Goal: Transaction & Acquisition: Purchase product/service

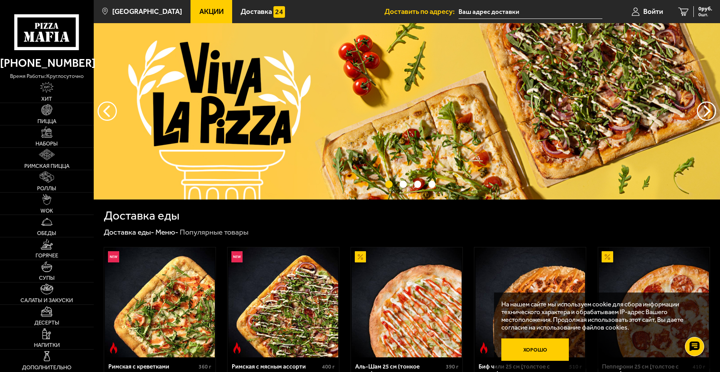
click at [545, 353] on button "Хорошо" at bounding box center [534, 349] width 67 height 22
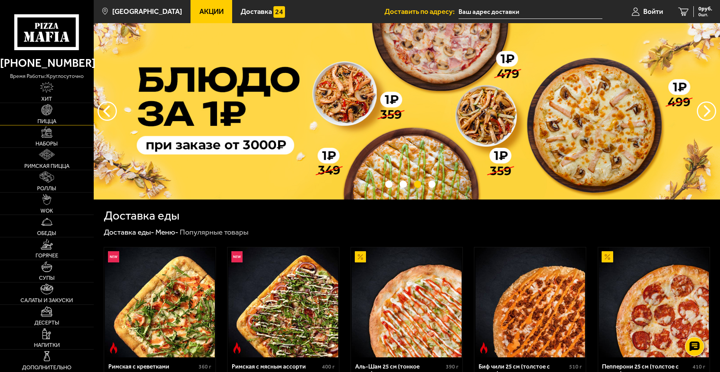
click at [55, 118] on span "Пицца" at bounding box center [46, 120] width 19 height 5
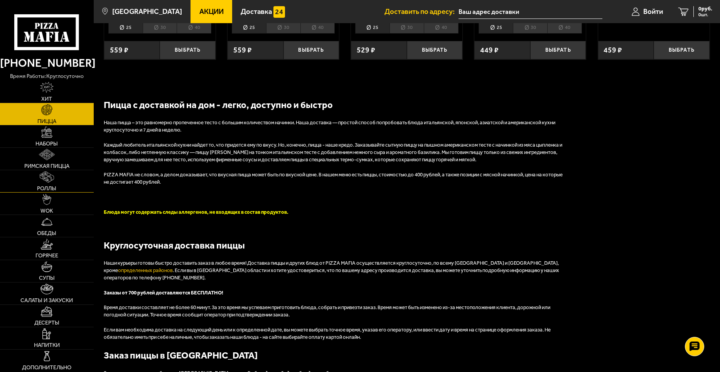
scroll to position [1344, 0]
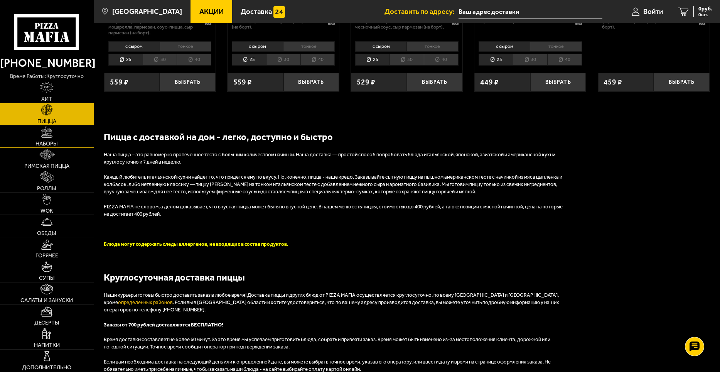
click at [49, 129] on img at bounding box center [46, 131] width 11 height 11
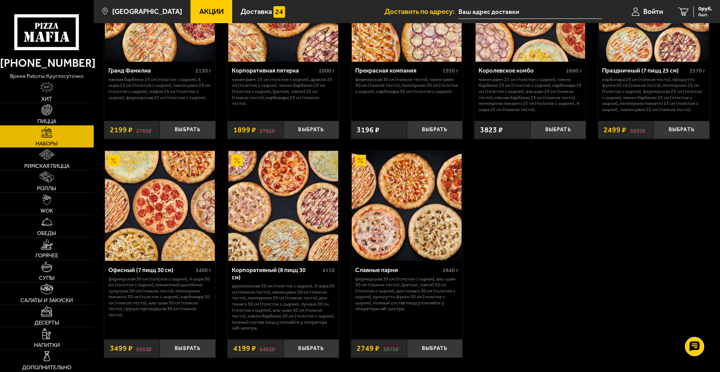
scroll to position [1079, 0]
click at [310, 350] on button "Выбрать" at bounding box center [311, 347] width 56 height 18
click at [701, 10] on span "4199 руб." at bounding box center [700, 8] width 23 height 5
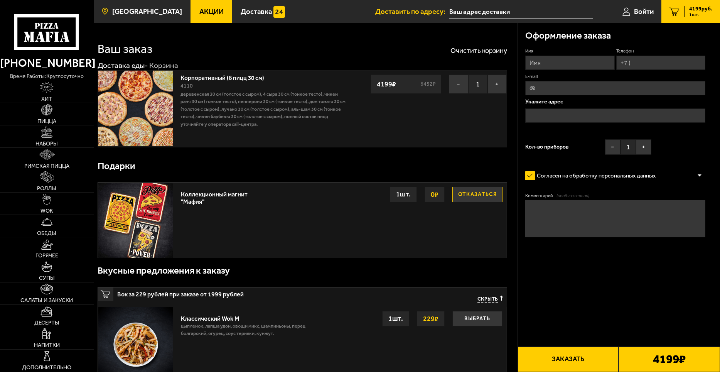
drag, startPoint x: 257, startPoint y: 156, endPoint x: 118, endPoint y: 10, distance: 201.4
click at [257, 156] on div "Подарки" at bounding box center [302, 165] width 409 height 25
